Goal: Task Accomplishment & Management: Complete application form

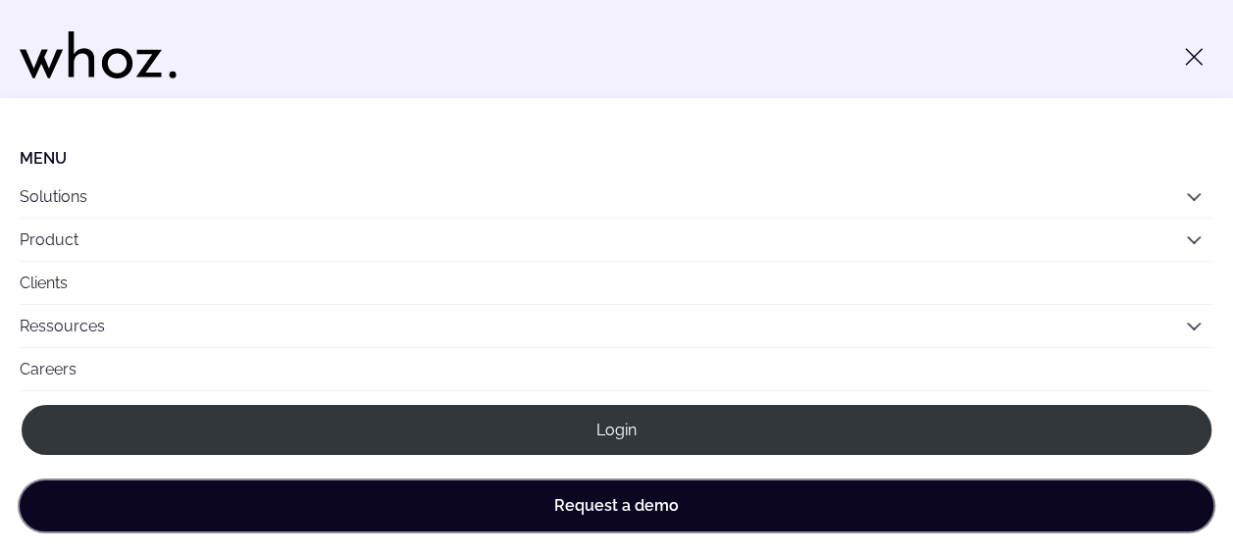
click at [627, 500] on link "Request a demo" at bounding box center [616, 505] width 1193 height 51
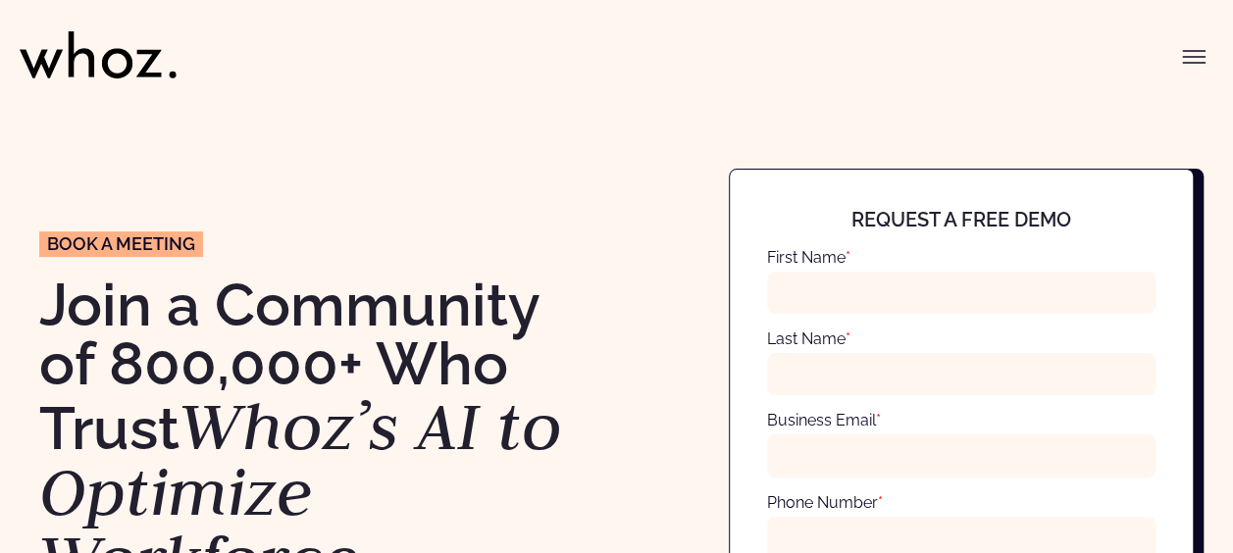
click at [1186, 55] on icon "Toggle menu" at bounding box center [1194, 57] width 24 height 24
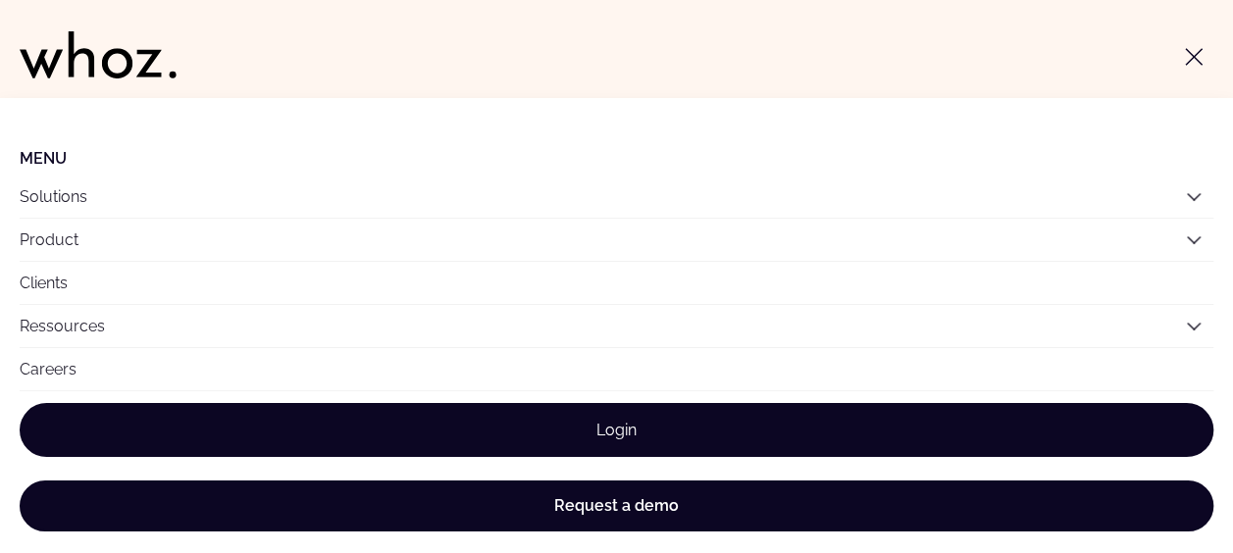
click at [617, 426] on link "Login" at bounding box center [616, 430] width 1193 height 54
